Goal: Task Accomplishment & Management: Use online tool/utility

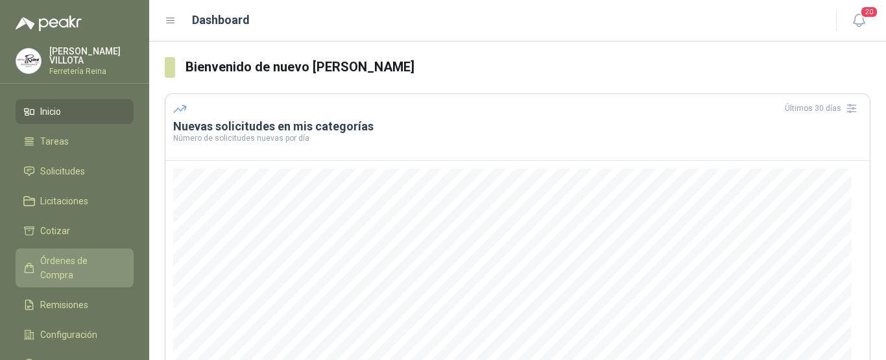
click at [73, 258] on span "Órdenes de Compra" at bounding box center [80, 268] width 81 height 29
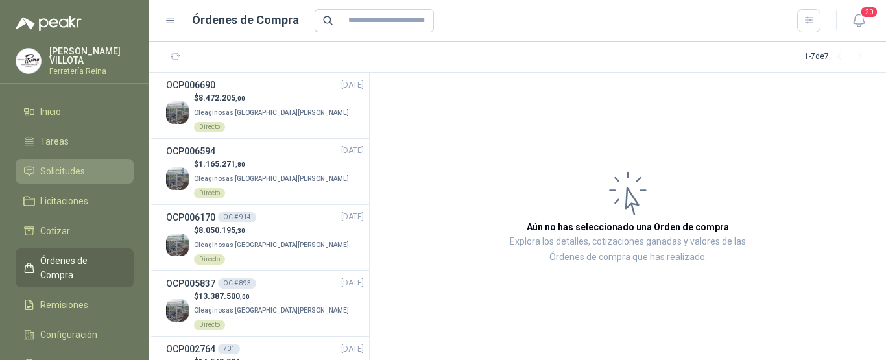
click at [54, 164] on span "Solicitudes" at bounding box center [62, 171] width 45 height 14
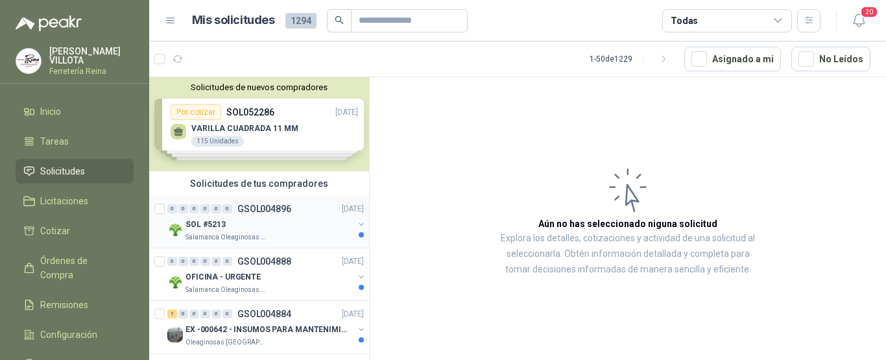
click at [222, 234] on p "Salamanca Oleaginosas SAS" at bounding box center [226, 237] width 82 height 10
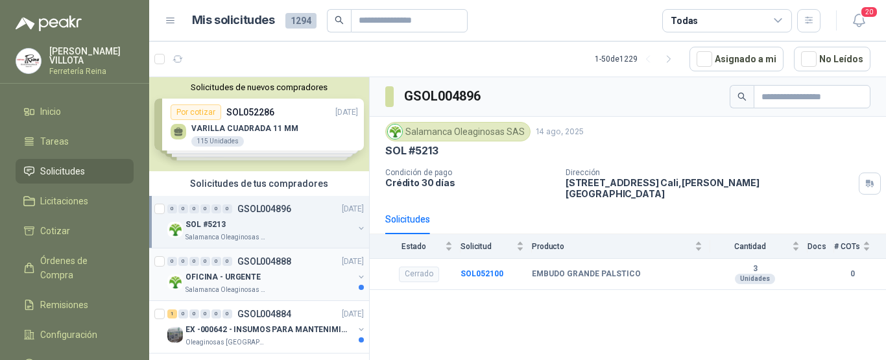
scroll to position [65, 0]
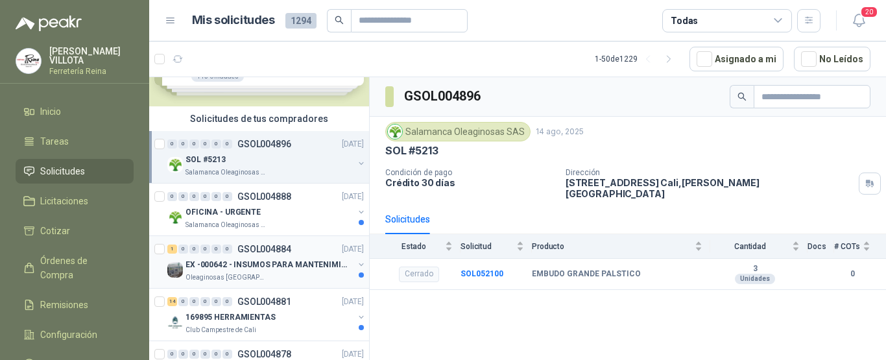
click at [228, 275] on p "Oleaginosas [GEOGRAPHIC_DATA][PERSON_NAME]" at bounding box center [226, 277] width 82 height 10
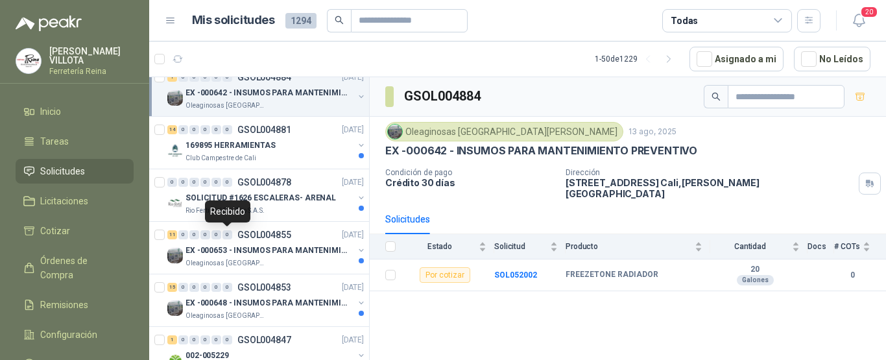
scroll to position [259, 0]
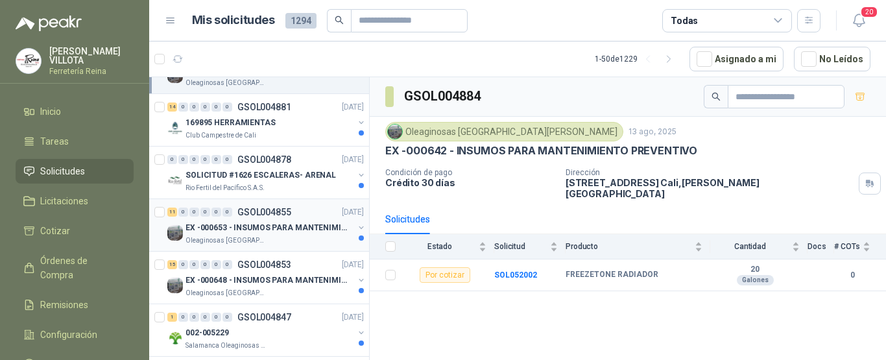
click at [222, 239] on p "Oleaginosas [GEOGRAPHIC_DATA][PERSON_NAME]" at bounding box center [226, 240] width 82 height 10
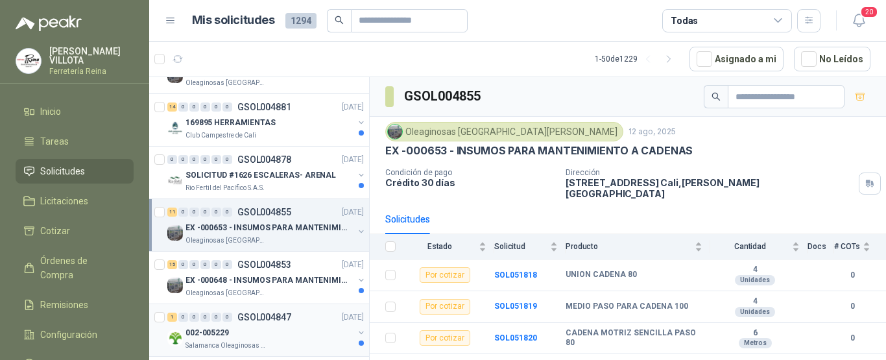
click at [222, 329] on p "002-005229" at bounding box center [206, 333] width 43 height 12
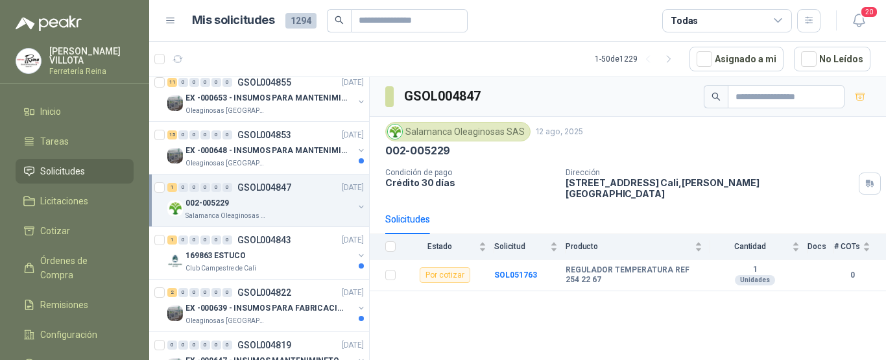
scroll to position [454, 0]
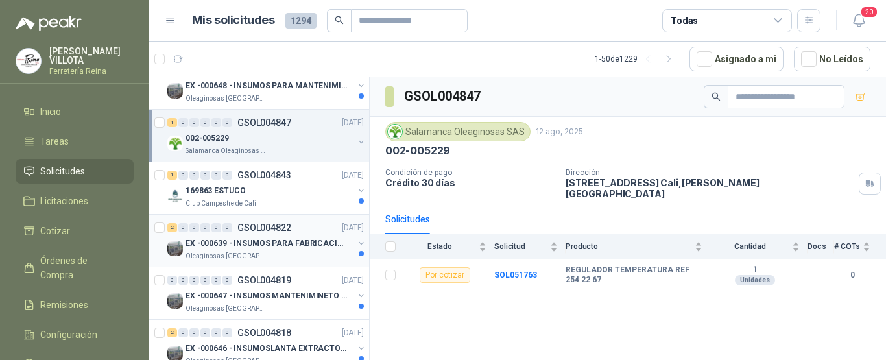
click at [237, 254] on p "Oleaginosas [GEOGRAPHIC_DATA][PERSON_NAME]" at bounding box center [226, 256] width 82 height 10
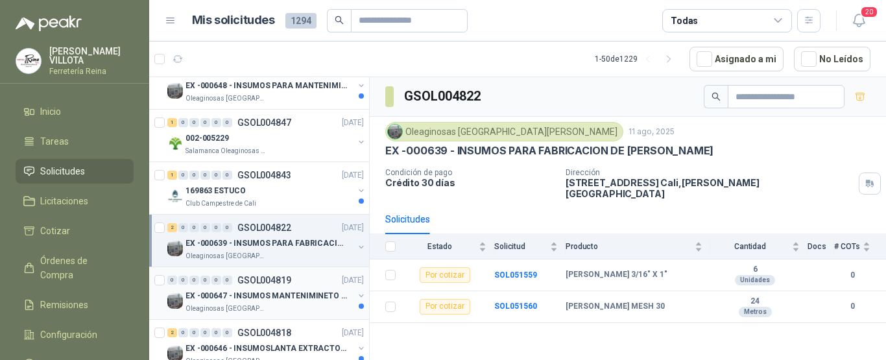
click at [228, 307] on p "Oleaginosas [GEOGRAPHIC_DATA][PERSON_NAME]" at bounding box center [226, 308] width 82 height 10
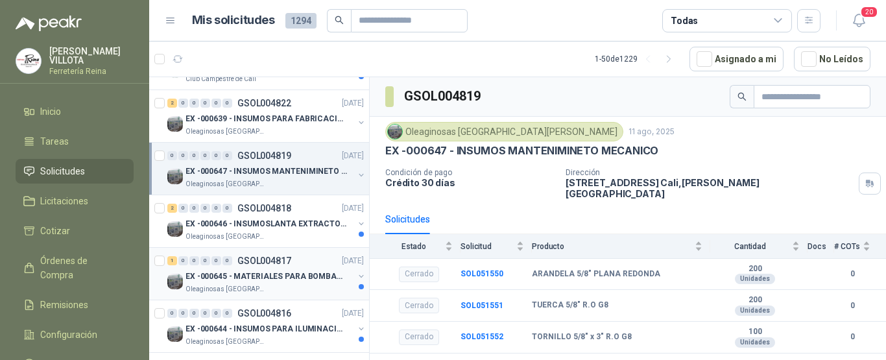
scroll to position [648, 0]
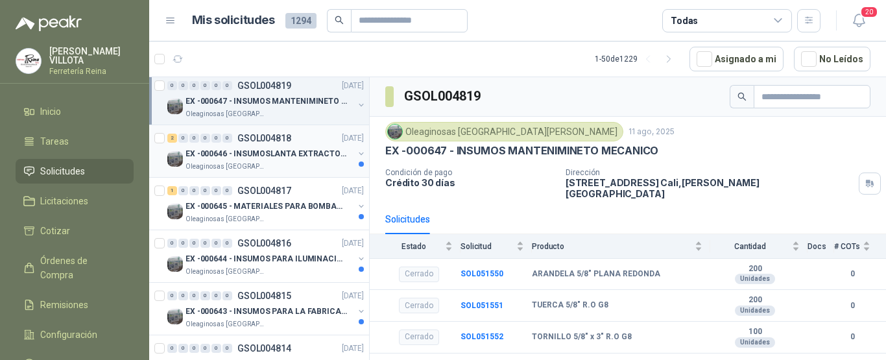
click at [244, 167] on p "Oleaginosas [GEOGRAPHIC_DATA][PERSON_NAME]" at bounding box center [226, 166] width 82 height 10
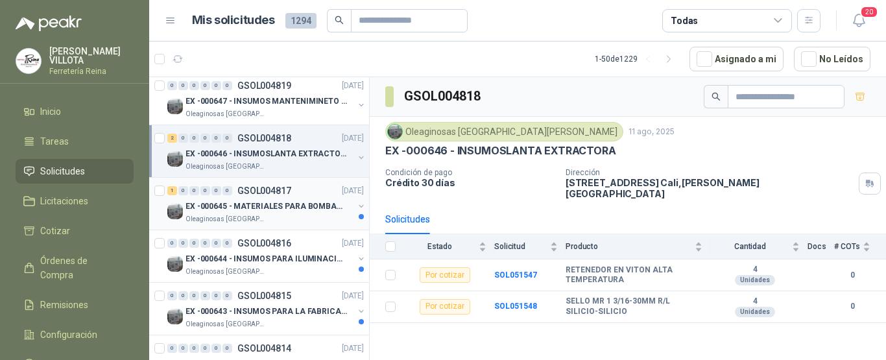
click at [226, 219] on p "Oleaginosas [GEOGRAPHIC_DATA][PERSON_NAME]" at bounding box center [226, 219] width 82 height 10
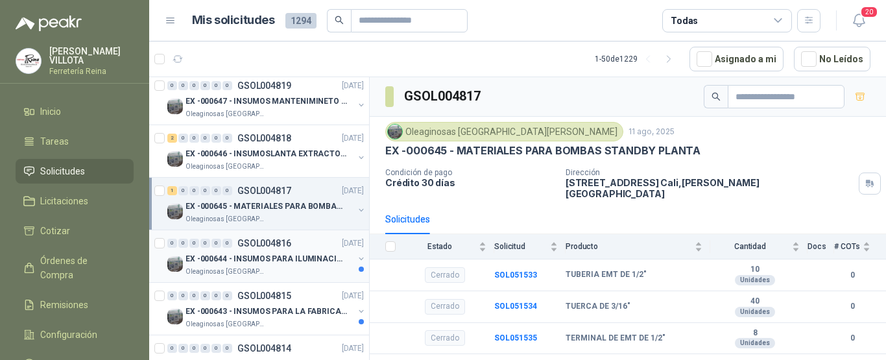
click at [218, 270] on p "Oleaginosas [GEOGRAPHIC_DATA][PERSON_NAME]" at bounding box center [226, 272] width 82 height 10
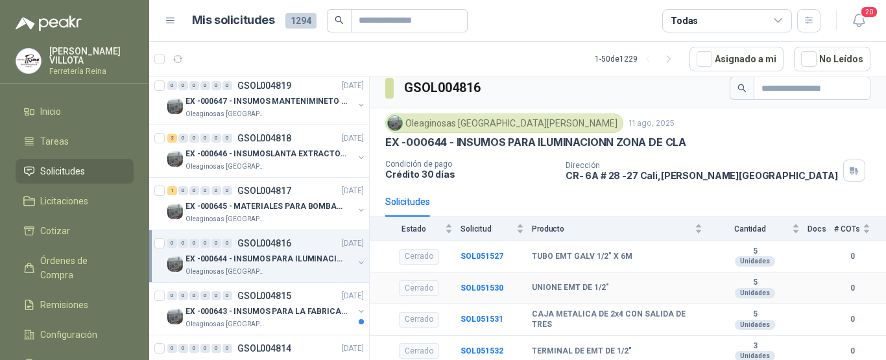
scroll to position [11, 0]
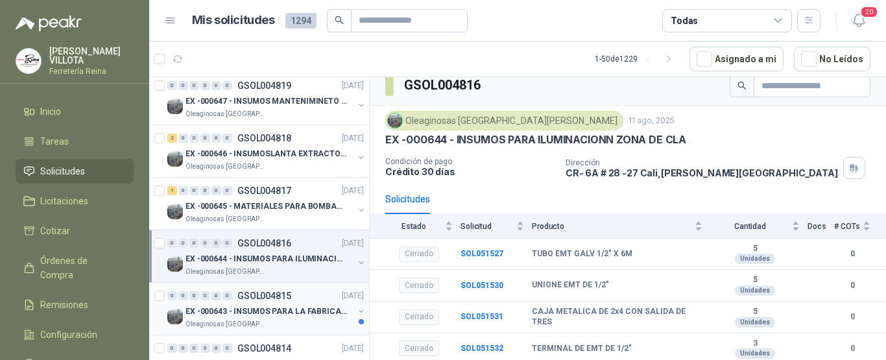
click at [241, 309] on p "EX -000643 - INSUMOS PARA LA FABRICACION DE PLATAF" at bounding box center [265, 311] width 161 height 12
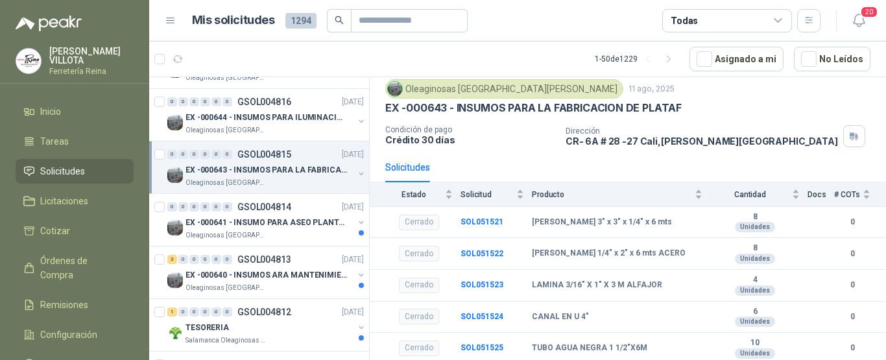
scroll to position [796, 0]
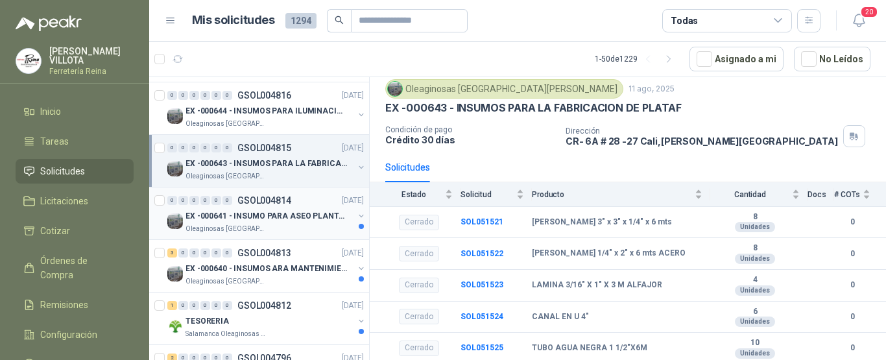
click at [220, 226] on p "Oleaginosas [GEOGRAPHIC_DATA][PERSON_NAME]" at bounding box center [226, 229] width 82 height 10
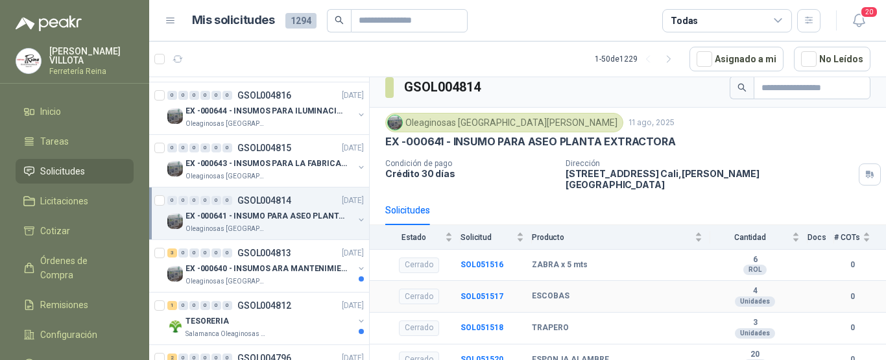
scroll to position [11, 0]
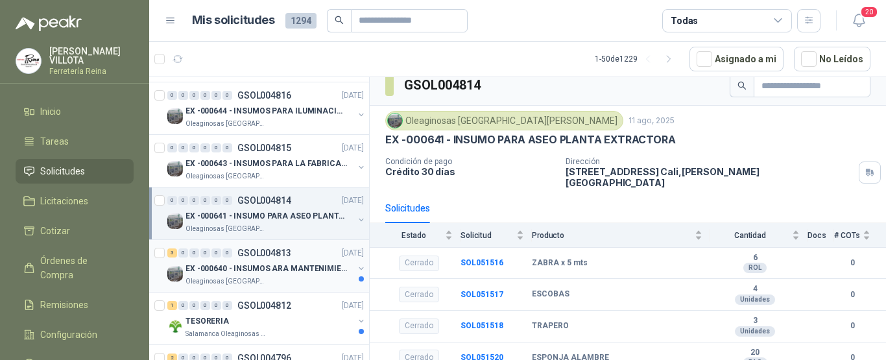
click at [261, 266] on p "EX -000640 - INSUMOS ARA MANTENIMIENTO MECANICO" at bounding box center [265, 269] width 161 height 12
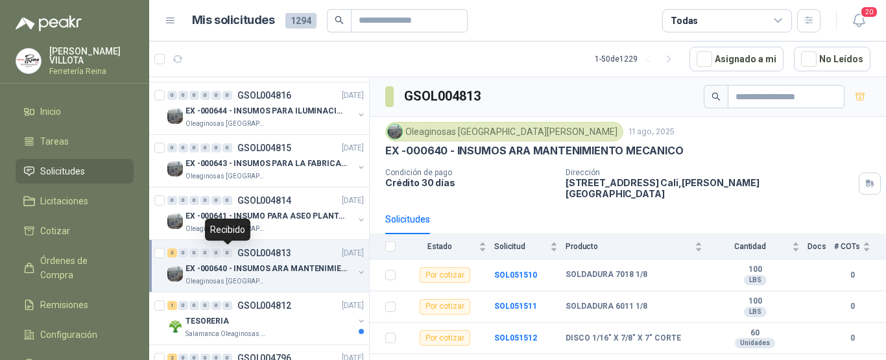
click at [230, 253] on div "0" at bounding box center [227, 252] width 10 height 9
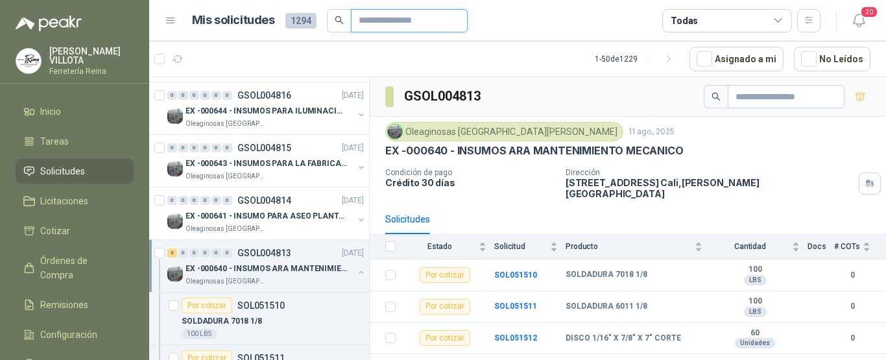
click at [410, 21] on input "text" at bounding box center [404, 21] width 91 height 22
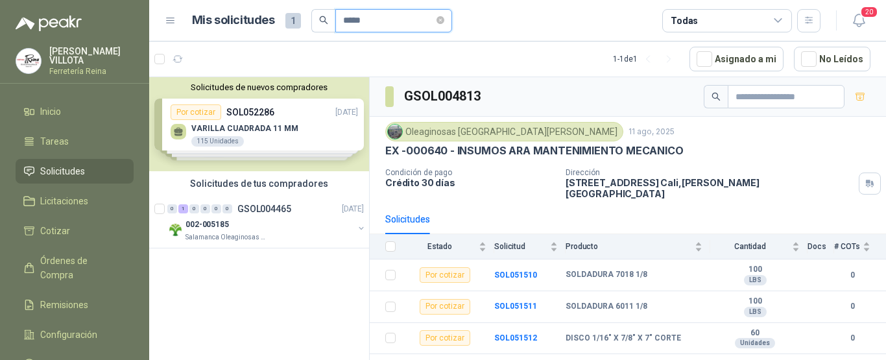
type input "*****"
click at [410, 23] on input "*****" at bounding box center [388, 21] width 91 height 22
type input "*"
click at [380, 23] on input "*****" at bounding box center [388, 21] width 91 height 22
type input "*"
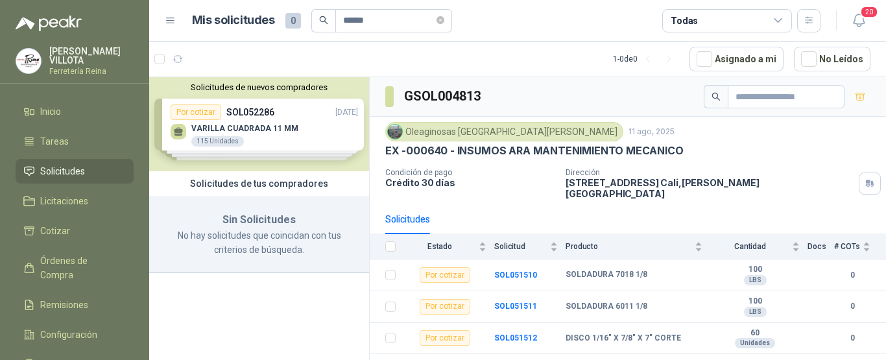
click at [321, 19] on icon "search" at bounding box center [323, 20] width 9 height 9
click at [69, 166] on span "Solicitudes" at bounding box center [62, 171] width 45 height 14
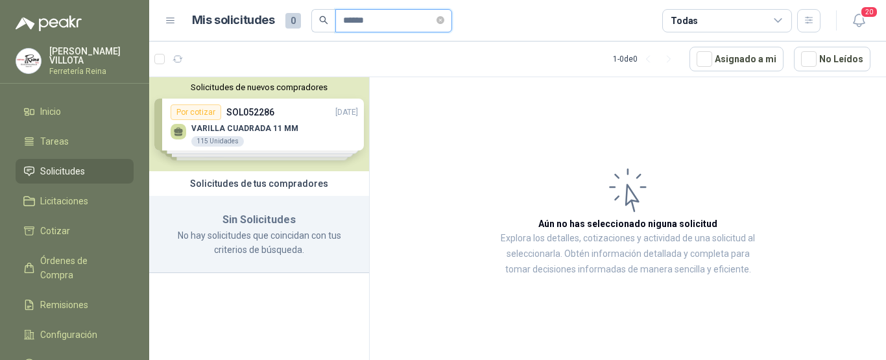
click at [383, 23] on input "******" at bounding box center [388, 21] width 91 height 22
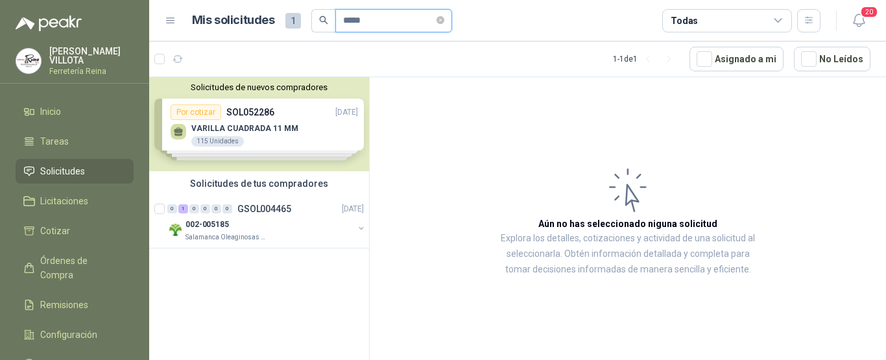
type input "*****"
click at [222, 223] on p "002-005185" at bounding box center [206, 225] width 43 height 12
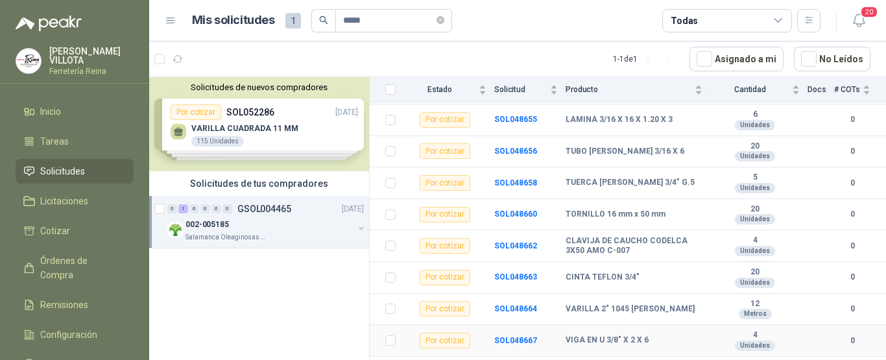
scroll to position [768, 0]
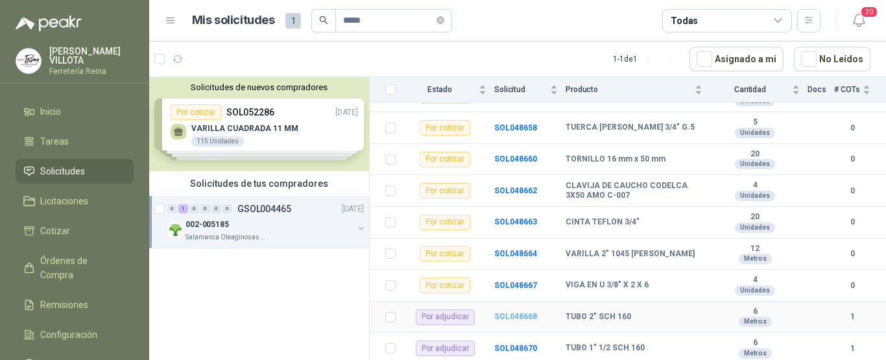
click at [515, 314] on b "SOL048668" at bounding box center [515, 316] width 43 height 9
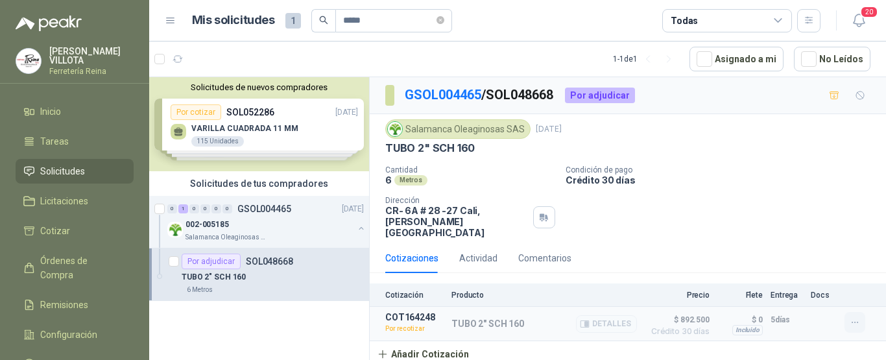
click at [856, 317] on icon "button" at bounding box center [854, 322] width 11 height 11
click at [792, 282] on button "Re-cotizar" at bounding box center [829, 282] width 104 height 21
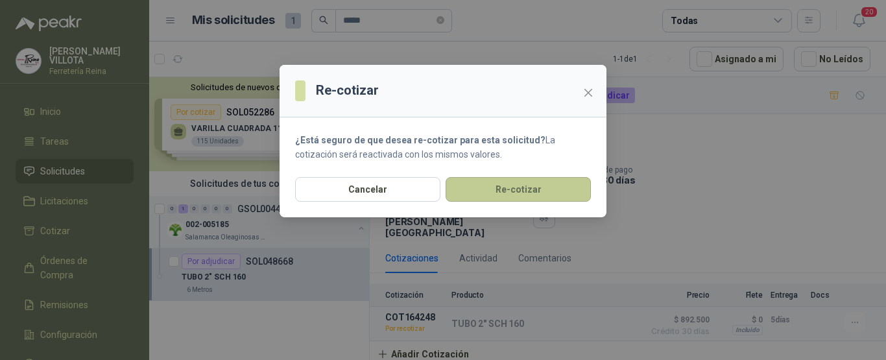
click at [515, 189] on button "Re-cotizar" at bounding box center [517, 189] width 145 height 25
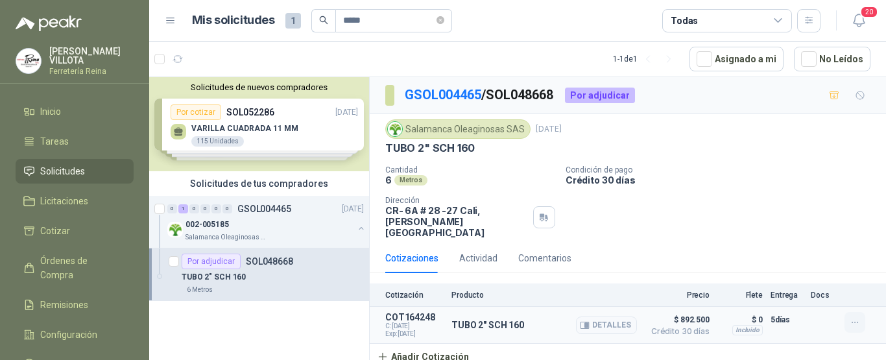
click at [852, 317] on icon "button" at bounding box center [854, 322] width 11 height 11
click at [792, 259] on button "Editar" at bounding box center [829, 259] width 104 height 21
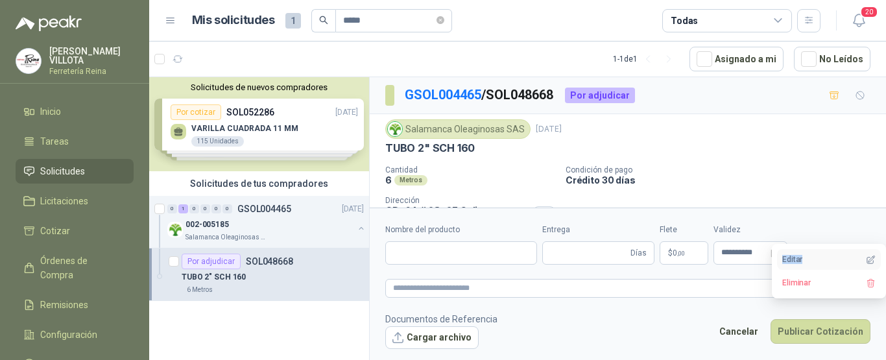
type input "**********"
type input "*"
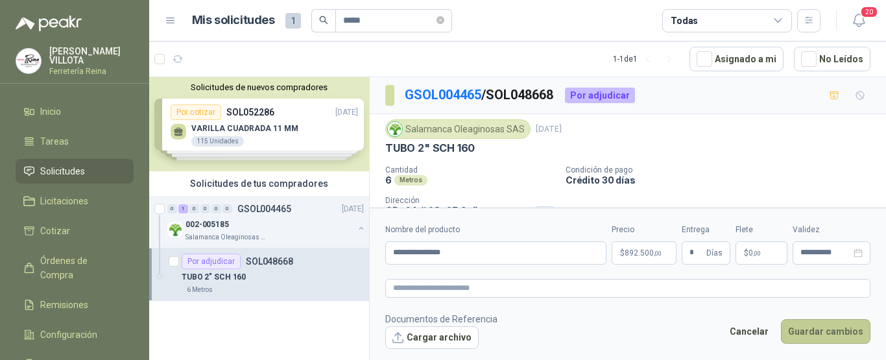
click at [814, 329] on button "Guardar cambios" at bounding box center [825, 331] width 89 height 25
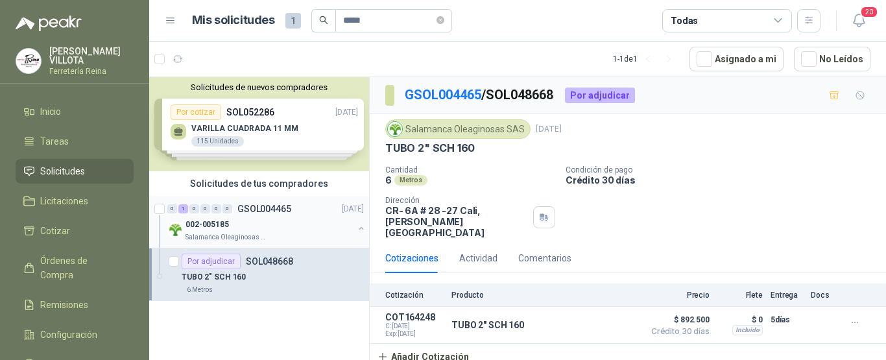
click at [261, 205] on p "GSOL004465" at bounding box center [264, 208] width 54 height 9
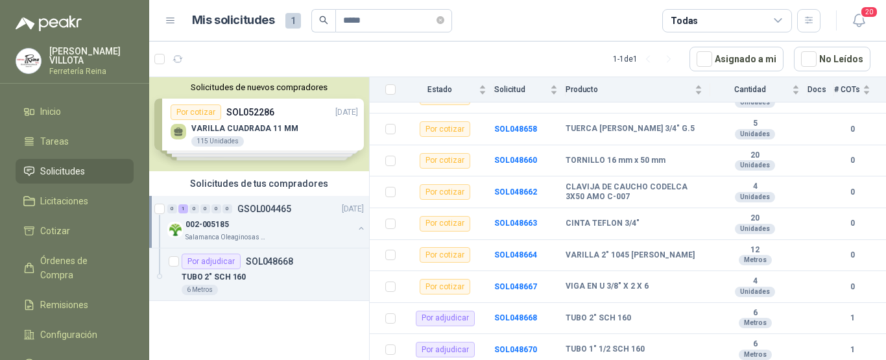
scroll to position [768, 0]
click at [514, 346] on b "SOL048670" at bounding box center [515, 348] width 43 height 9
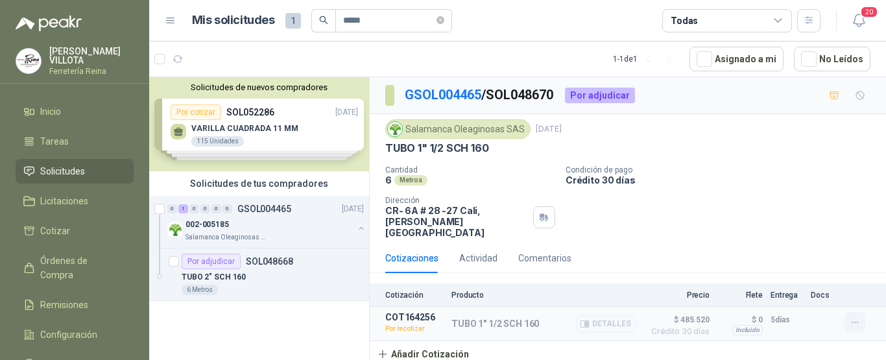
click at [853, 317] on icon "button" at bounding box center [854, 322] width 11 height 11
click at [800, 279] on button "Re-cotizar" at bounding box center [829, 282] width 104 height 21
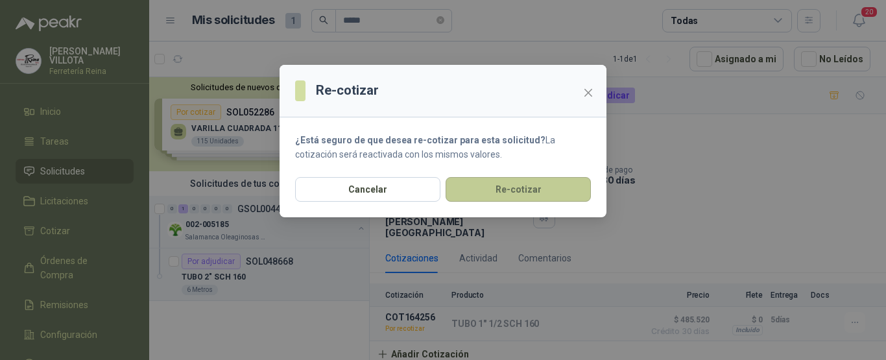
click at [517, 187] on button "Re-cotizar" at bounding box center [517, 189] width 145 height 25
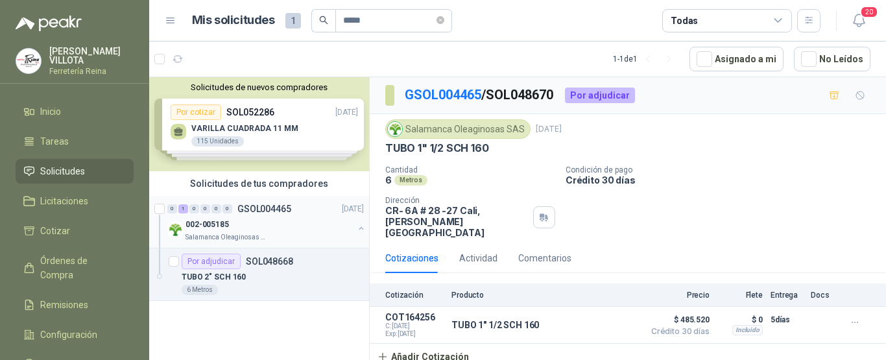
click at [214, 230] on p "002-005185" at bounding box center [206, 225] width 43 height 12
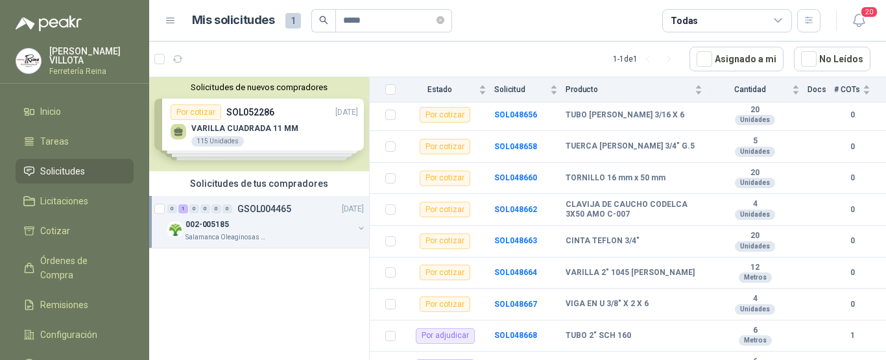
scroll to position [768, 0]
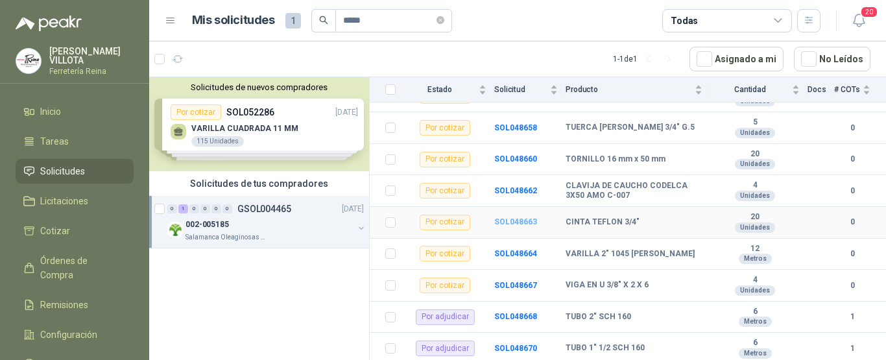
click at [503, 219] on b "SOL048663" at bounding box center [515, 221] width 43 height 9
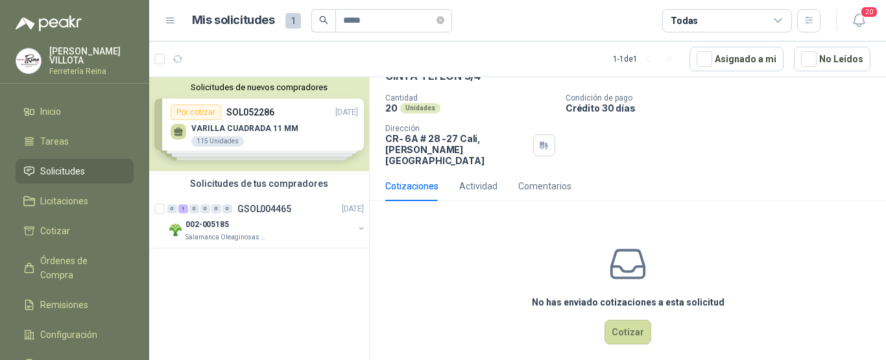
scroll to position [74, 0]
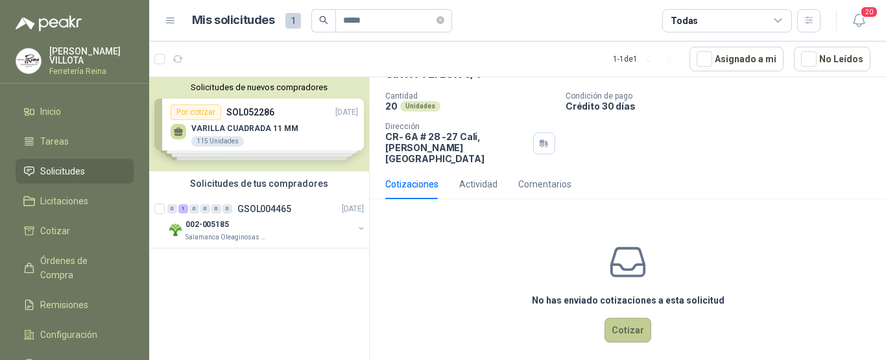
click at [627, 318] on button "Cotizar" at bounding box center [627, 330] width 47 height 25
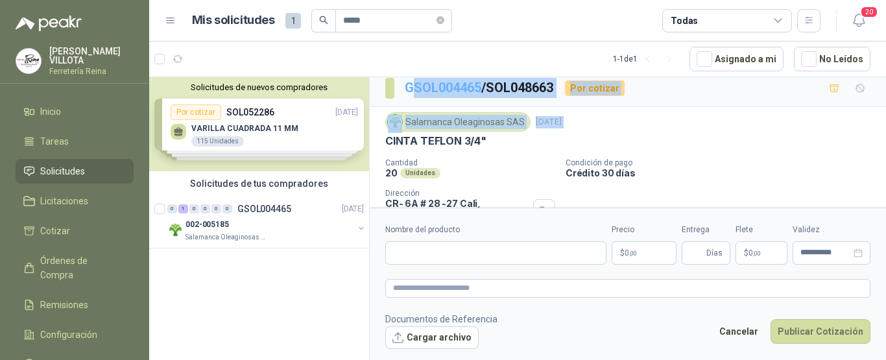
scroll to position [0, 0]
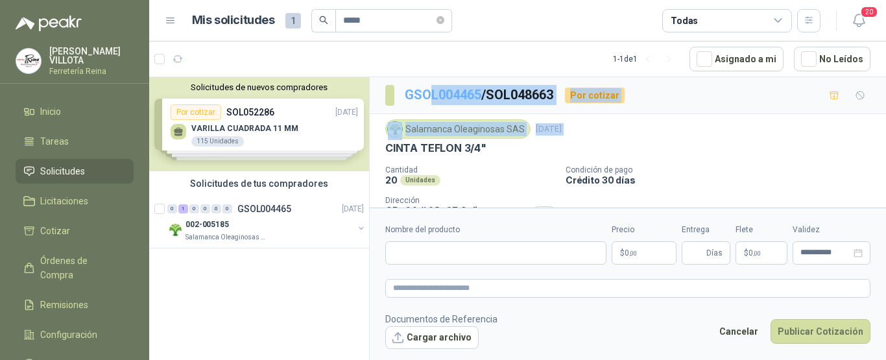
drag, startPoint x: 385, startPoint y: 83, endPoint x: 430, endPoint y: 91, distance: 46.1
click at [430, 91] on div "GSOL004465 / SOL048663 Por cotizar Salamanca Oleaginosas SAS [DATE] CINTA TEFLO…" at bounding box center [628, 180] width 516 height 206
click at [430, 91] on link "GSOL004465" at bounding box center [443, 95] width 77 height 16
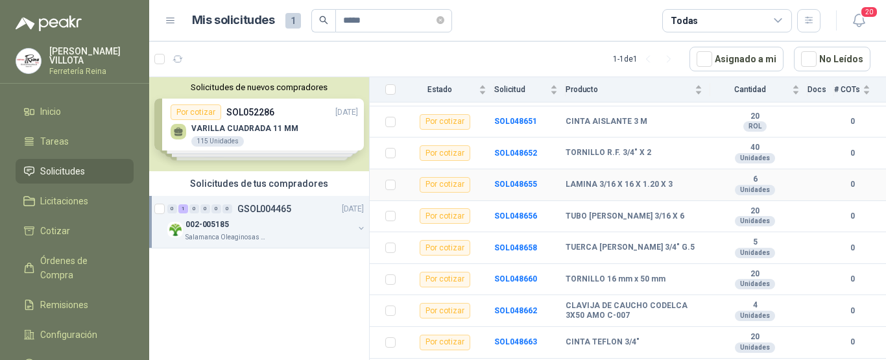
scroll to position [768, 0]
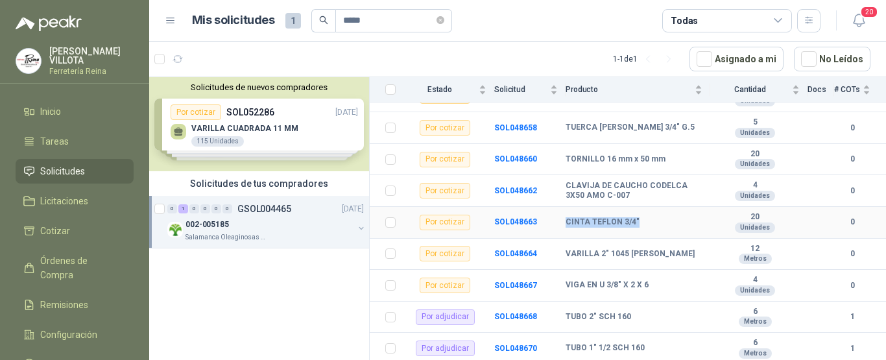
drag, startPoint x: 567, startPoint y: 222, endPoint x: 637, endPoint y: 227, distance: 70.2
click at [637, 227] on div "CINTA TEFLON 3/4"" at bounding box center [633, 222] width 137 height 10
click at [517, 220] on b "SOL048663" at bounding box center [515, 221] width 43 height 9
click at [517, 219] on b "SOL048663" at bounding box center [515, 221] width 43 height 9
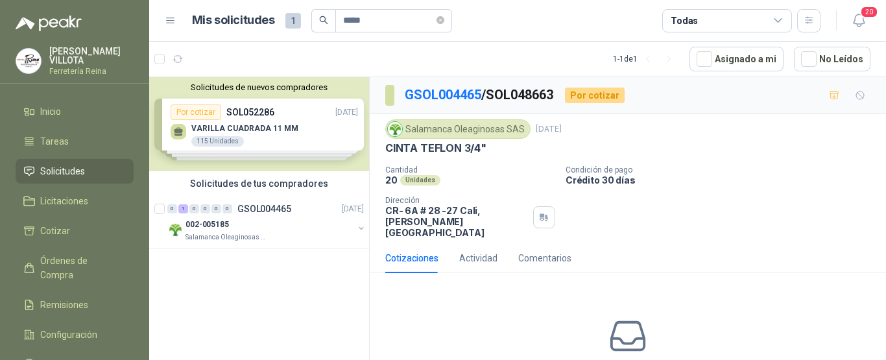
scroll to position [65, 0]
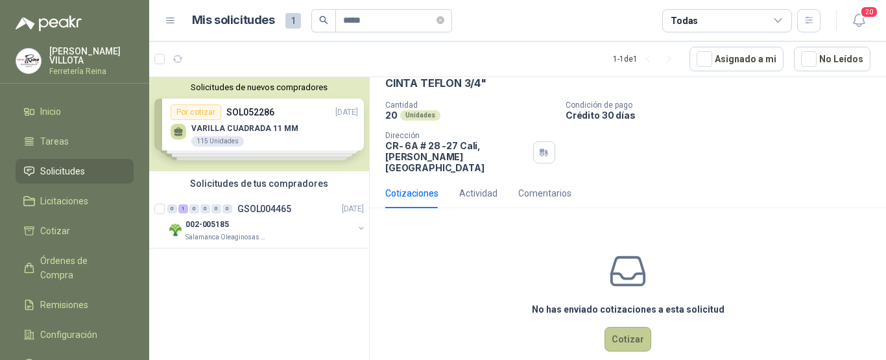
click at [619, 327] on button "Cotizar" at bounding box center [627, 339] width 47 height 25
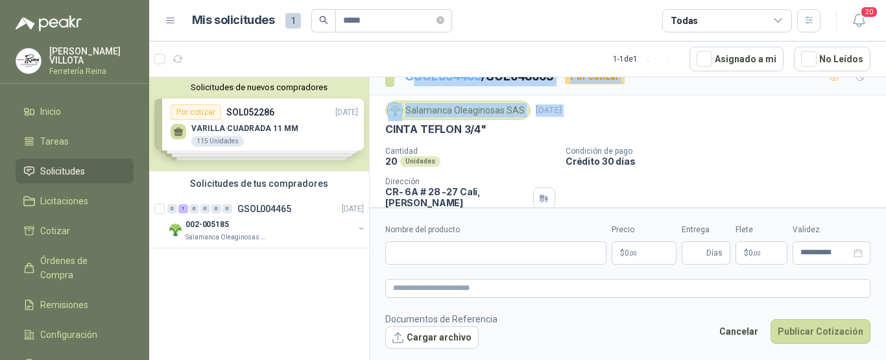
scroll to position [0, 0]
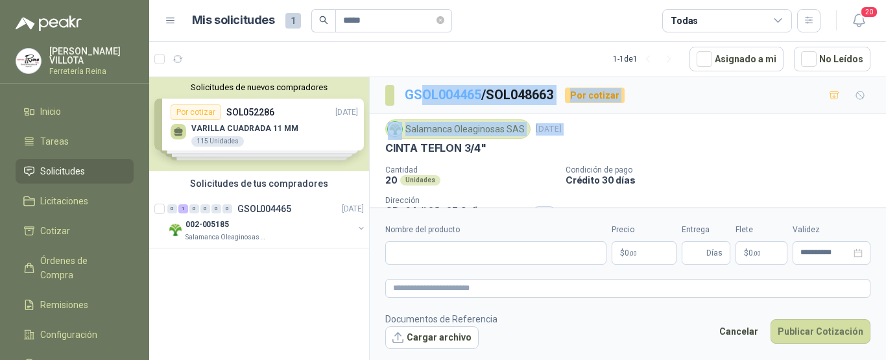
drag, startPoint x: 386, startPoint y: 82, endPoint x: 423, endPoint y: 88, distance: 36.8
click at [423, 88] on div "GSOL004465 / SOL048663 Por cotizar Salamanca Oleaginosas SAS [DATE] CINTA TEFLO…" at bounding box center [628, 180] width 516 height 206
click at [423, 88] on link "GSOL004465" at bounding box center [443, 95] width 77 height 16
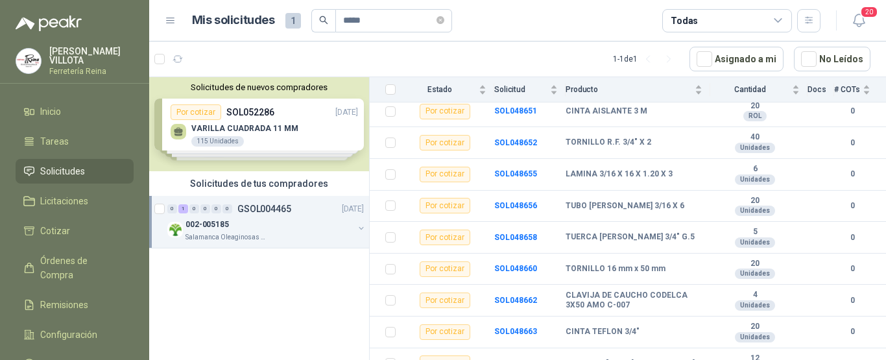
scroll to position [713, 0]
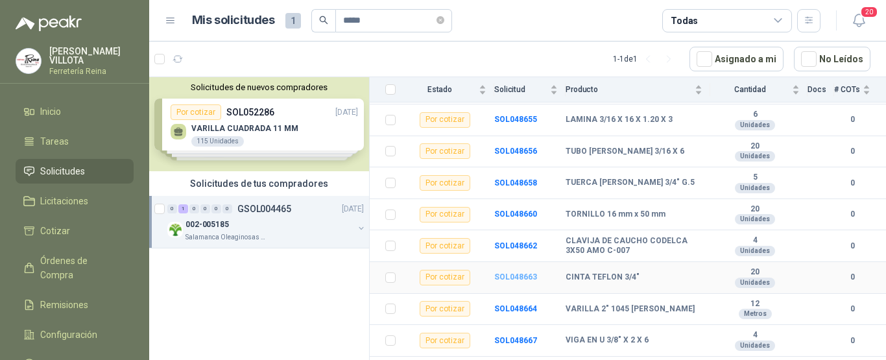
click at [527, 276] on b "SOL048663" at bounding box center [515, 276] width 43 height 9
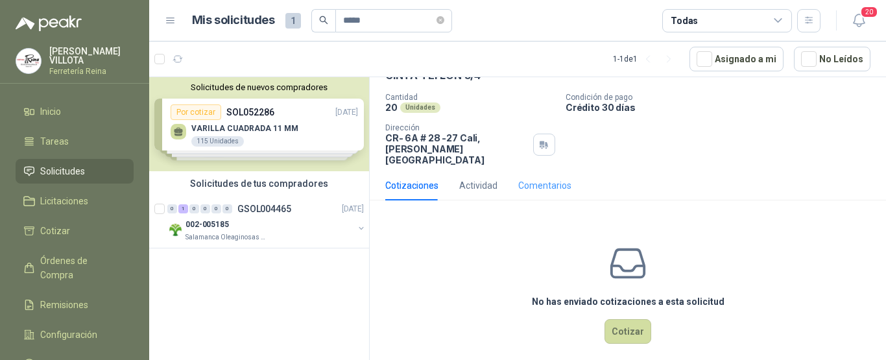
scroll to position [74, 0]
click at [622, 319] on button "Cotizar" at bounding box center [627, 330] width 47 height 25
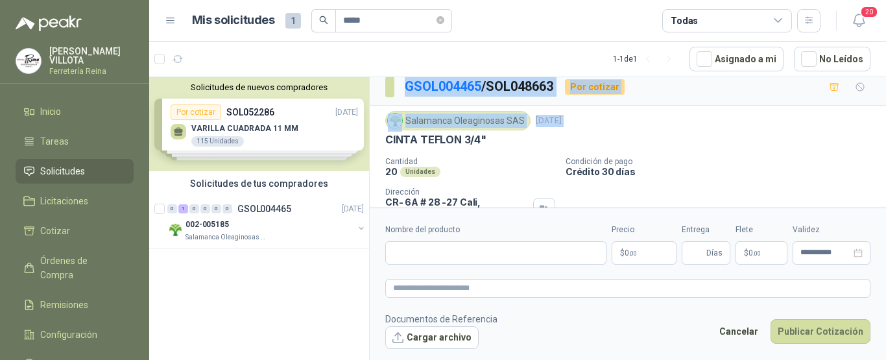
scroll to position [0, 0]
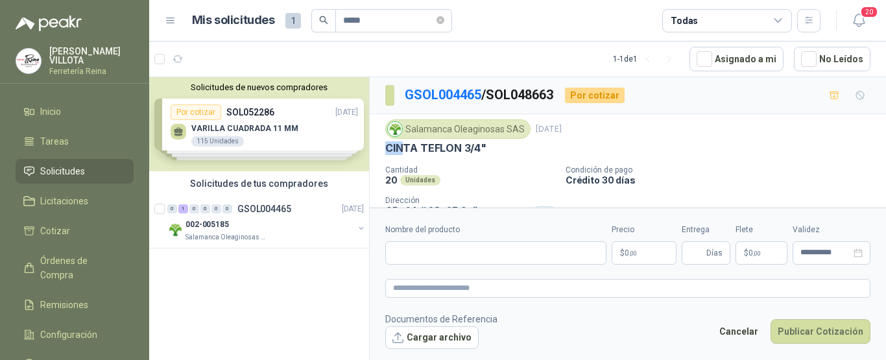
drag, startPoint x: 385, startPoint y: 84, endPoint x: 400, endPoint y: 145, distance: 62.7
click at [400, 145] on p "CINTA TEFLON 3/4"" at bounding box center [435, 148] width 101 height 14
click at [505, 162] on div "Salamanca Oleaginosas SAS [DATE] CINTA TEFLON 3/4" Cantidad 20 Unidades Condici…" at bounding box center [627, 178] width 485 height 119
drag, startPoint x: 385, startPoint y: 148, endPoint x: 484, endPoint y: 155, distance: 100.1
click at [484, 155] on div "Salamanca Oleaginosas SAS [DATE] CINTA TEFLON 3/4" Cantidad 20 Unidades Condici…" at bounding box center [628, 178] width 516 height 129
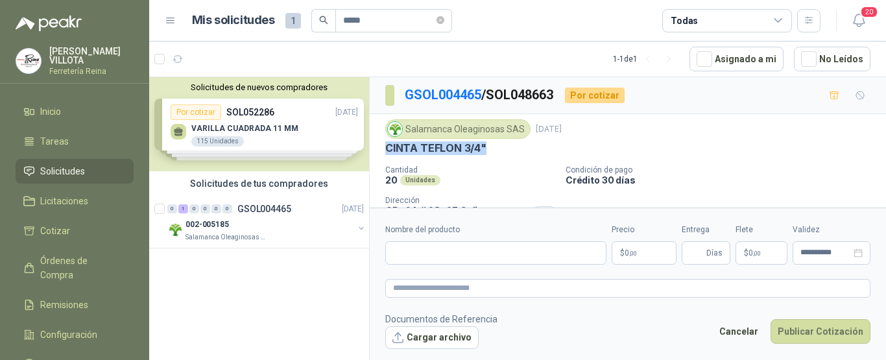
copy p "CINTA TEFLON 3/4""
paste input "**********"
type input "**********"
drag, startPoint x: 425, startPoint y: 253, endPoint x: 456, endPoint y: 107, distance: 149.0
click at [456, 107] on div "GSOL004465 / SOL048663 Por cotizar" at bounding box center [628, 95] width 516 height 37
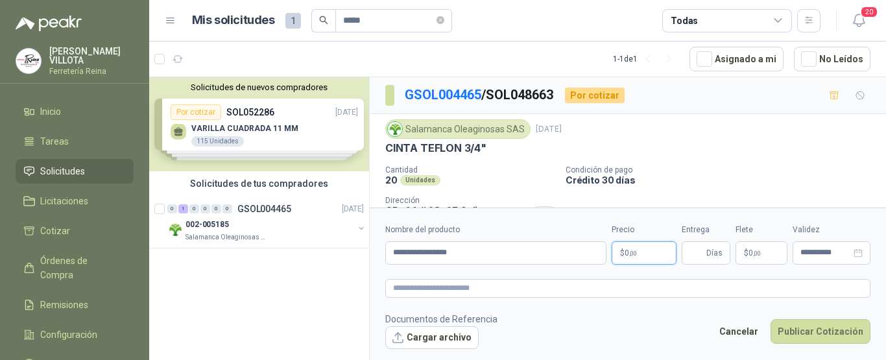
click at [646, 251] on p "$ 0 ,00" at bounding box center [643, 252] width 65 height 23
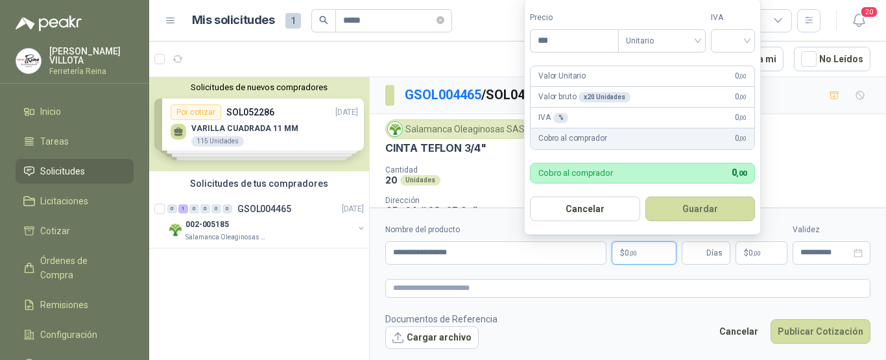
click at [646, 251] on p "$ 0 ,00" at bounding box center [643, 252] width 65 height 23
click at [280, 323] on div "Solicitudes de nuevos compradores Por cotizar SOL052286 [DATE] VARILLA CUADRADA…" at bounding box center [259, 220] width 220 height 287
click at [656, 256] on p "$ 0 ,00" at bounding box center [643, 252] width 65 height 23
click at [557, 43] on input "***" at bounding box center [574, 41] width 88 height 22
type input "*******"
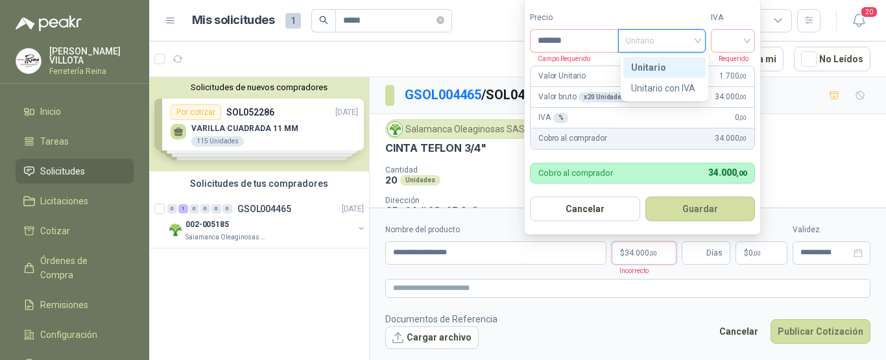
click at [702, 43] on div "Unitario" at bounding box center [662, 40] width 88 height 23
click at [702, 42] on div "Unitario" at bounding box center [662, 40] width 88 height 23
click at [651, 65] on div "Unitario" at bounding box center [664, 67] width 67 height 14
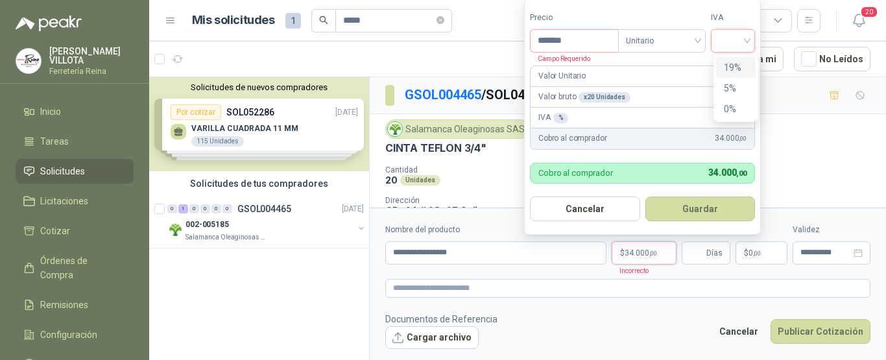
click at [747, 37] on input "search" at bounding box center [732, 39] width 29 height 19
click at [736, 67] on div "19%" at bounding box center [736, 67] width 24 height 14
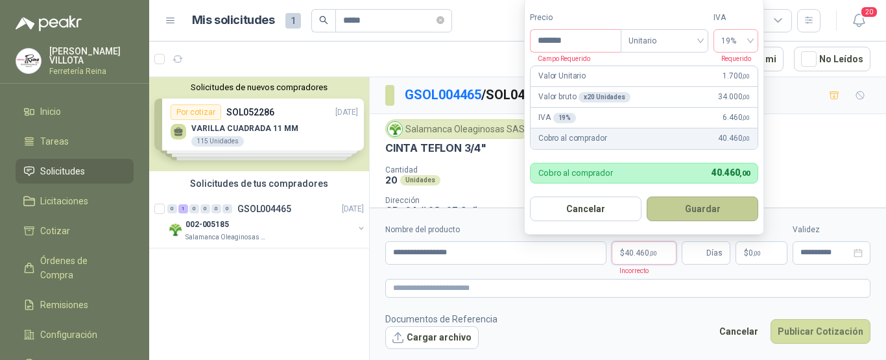
click at [698, 207] on button "Guardar" at bounding box center [702, 208] width 112 height 25
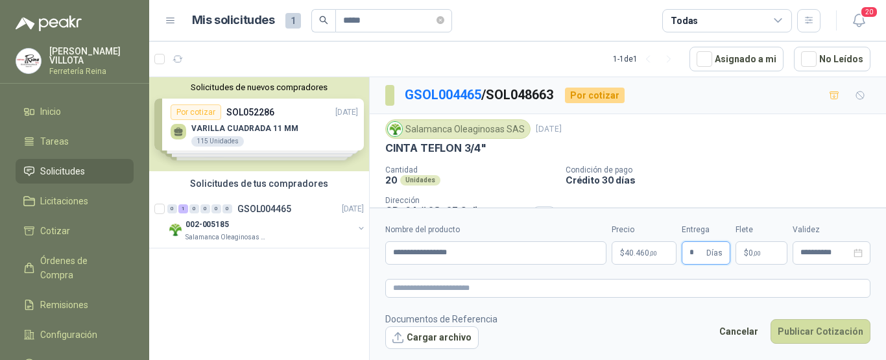
type input "*"
click at [770, 258] on p "$ 0 ,00" at bounding box center [761, 252] width 52 height 23
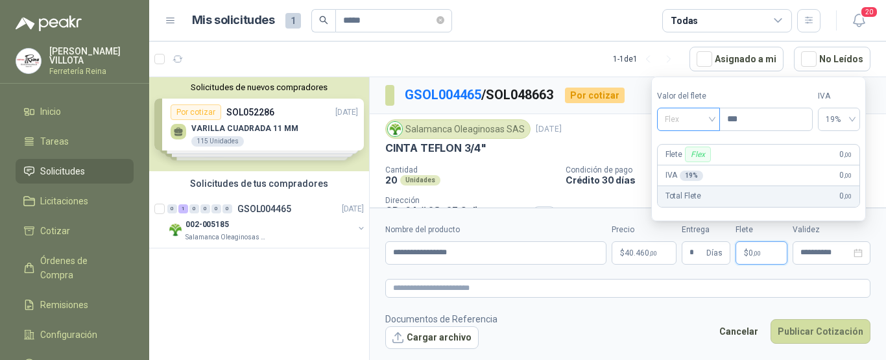
click at [712, 120] on span "Flex" at bounding box center [688, 119] width 47 height 19
click at [675, 164] on div "Incluido" at bounding box center [689, 167] width 45 height 14
click at [675, 164] on div "[PERSON_NAME] Flex 0 ,00" at bounding box center [759, 155] width 202 height 21
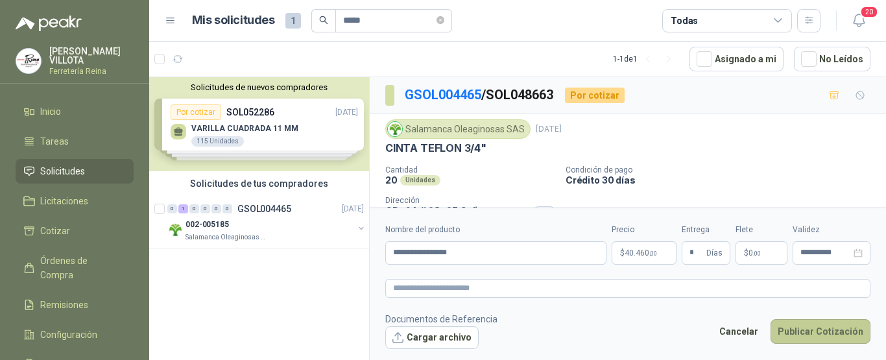
click at [820, 327] on button "Publicar Cotización" at bounding box center [820, 331] width 100 height 25
